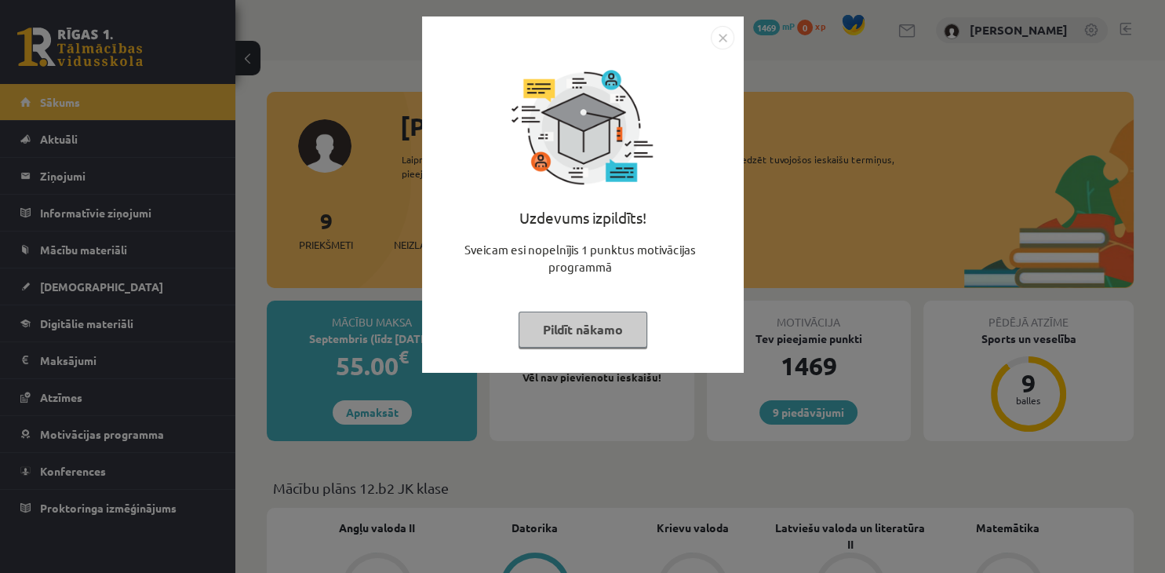
click at [560, 337] on button "Pildīt nākamo" at bounding box center [583, 329] width 129 height 36
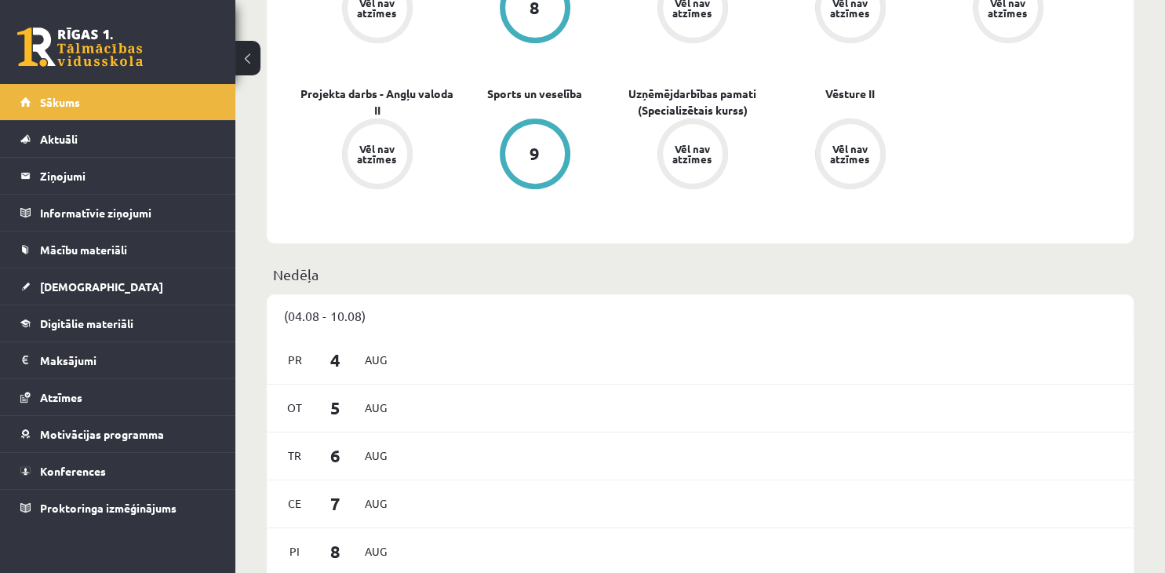
scroll to position [414, 0]
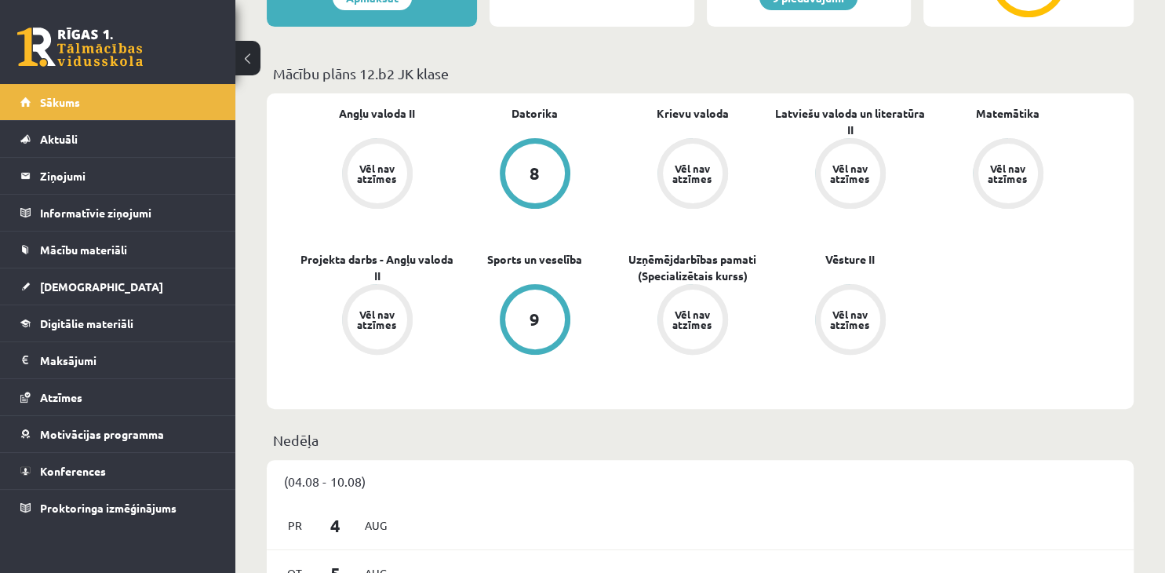
click at [392, 184] on div "Vēl nav atzīmes" at bounding box center [378, 174] width 60 height 60
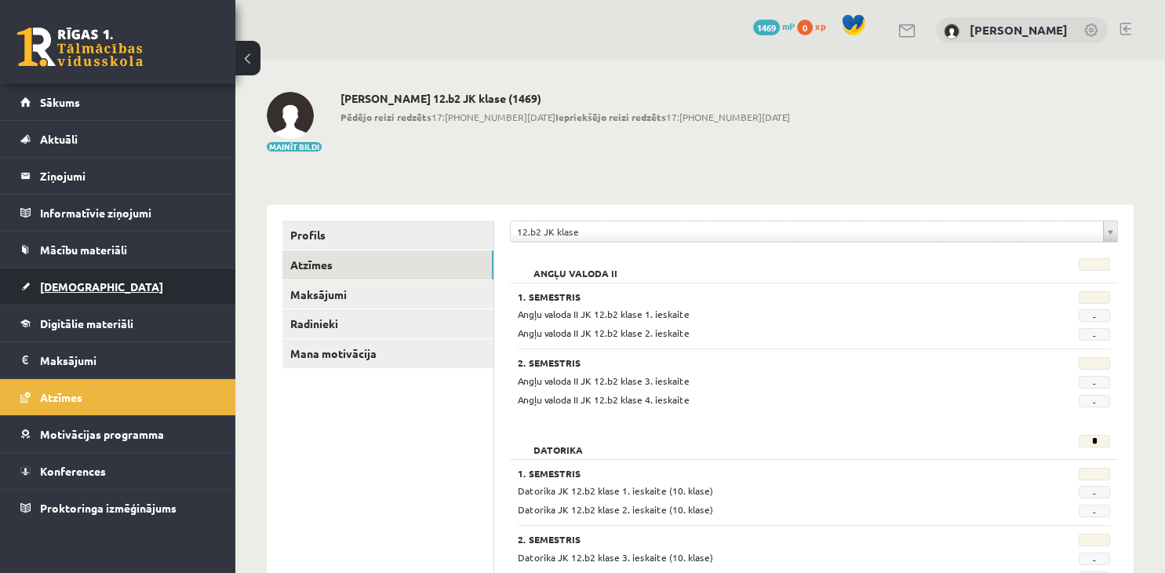
click at [93, 293] on link "[DEMOGRAPHIC_DATA]" at bounding box center [117, 286] width 195 height 36
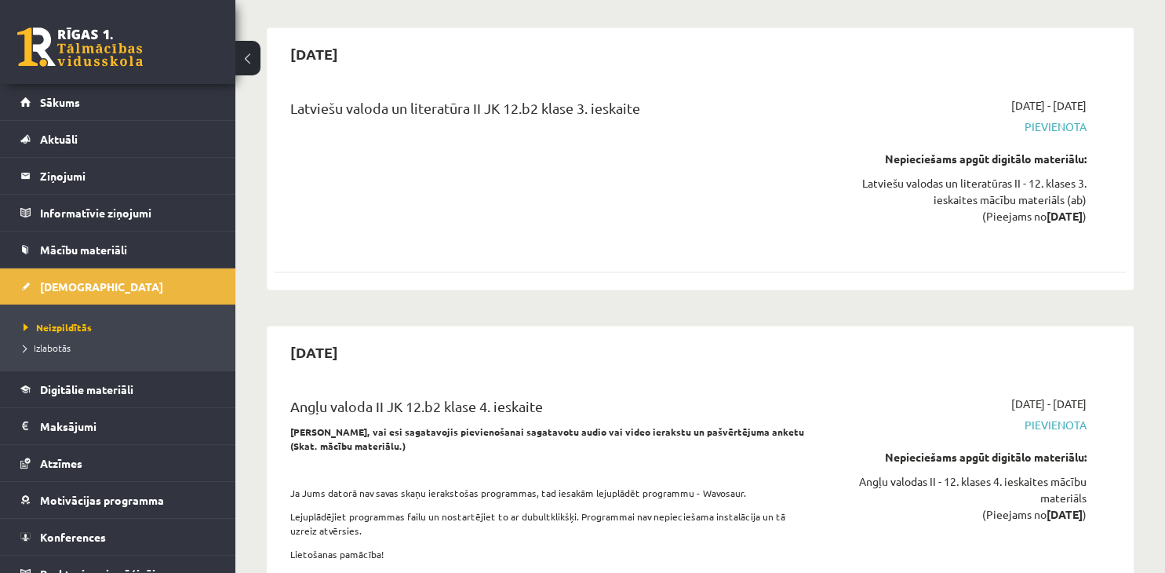
scroll to position [8450, 0]
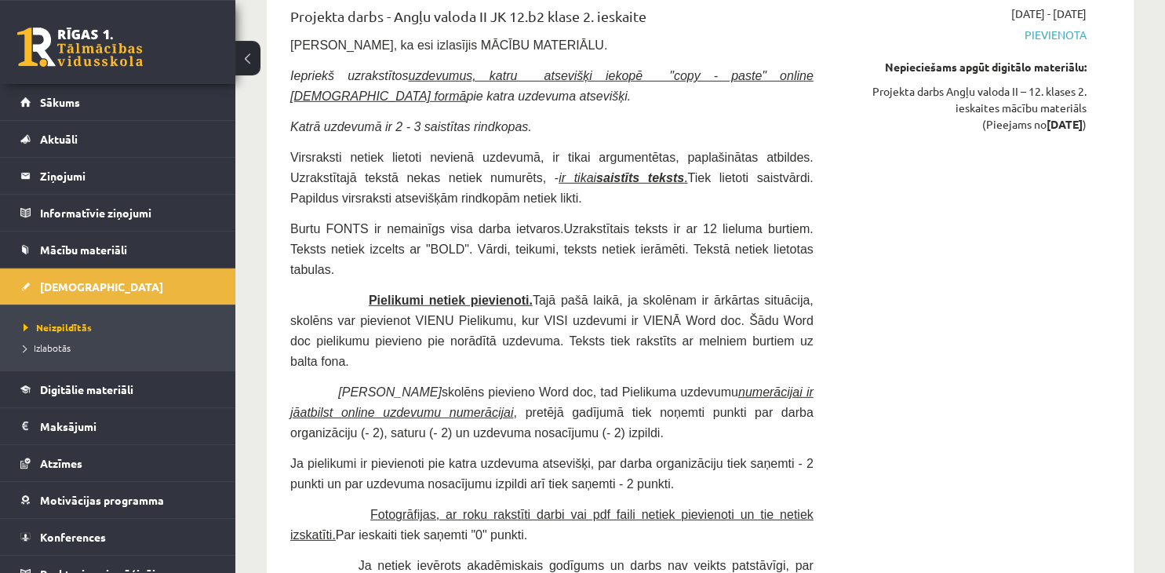
scroll to position [4406, 0]
